Goal: Check status: Check status

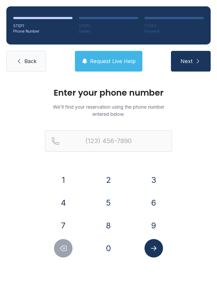
click at [154, 226] on button "9" at bounding box center [154, 225] width 19 height 19
click at [112, 222] on button "8" at bounding box center [108, 225] width 19 height 19
click at [113, 252] on button "0" at bounding box center [108, 248] width 19 height 19
click at [109, 224] on button "8" at bounding box center [108, 225] width 19 height 19
click at [152, 200] on button "6" at bounding box center [154, 202] width 19 height 19
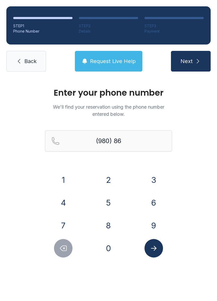
click at [152, 200] on button "6" at bounding box center [154, 202] width 19 height 19
click at [66, 178] on button "1" at bounding box center [63, 179] width 19 height 19
click at [113, 172] on button "2" at bounding box center [108, 179] width 19 height 19
click at [63, 225] on button "7" at bounding box center [63, 225] width 19 height 19
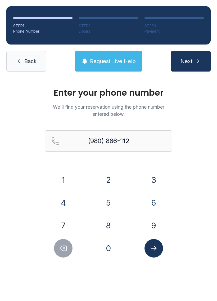
type input "[PHONE_NUMBER]"
click at [155, 249] on icon "Submit lookup form" at bounding box center [154, 248] width 6 height 5
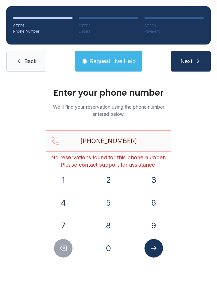
click at [23, 61] on link "Back" at bounding box center [26, 61] width 40 height 21
